Goal: Task Accomplishment & Management: Complete application form

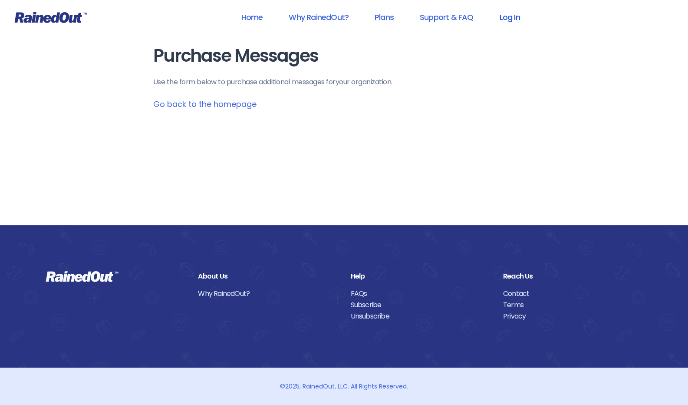
click at [507, 18] on link "Log In" at bounding box center [509, 17] width 43 height 20
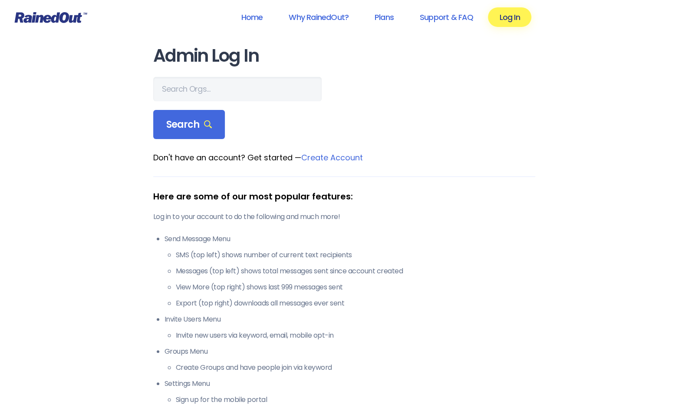
click at [324, 157] on link "Create Account" at bounding box center [332, 157] width 62 height 11
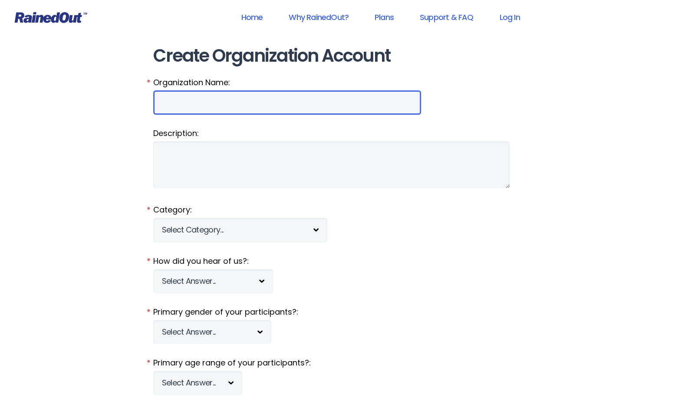
click at [213, 102] on input "Organization Name:" at bounding box center [287, 102] width 268 height 24
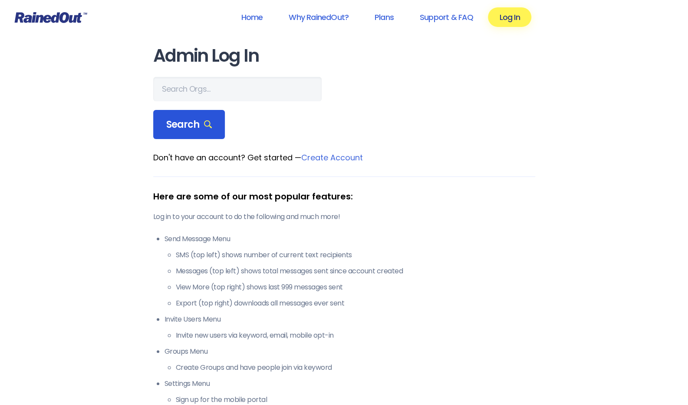
click at [173, 123] on span "Search" at bounding box center [189, 125] width 46 height 12
